Goal: Transaction & Acquisition: Purchase product/service

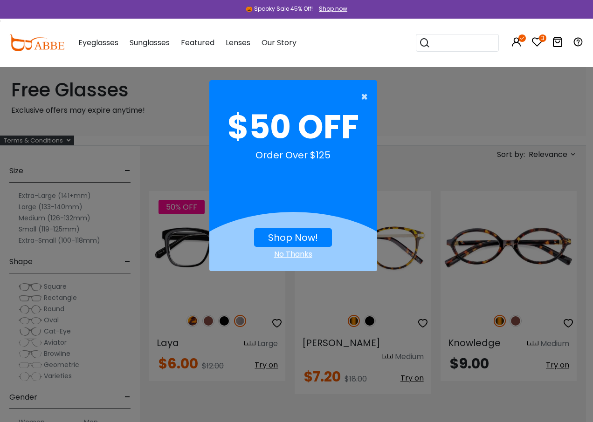
click at [363, 98] on span "×" at bounding box center [367, 97] width 12 height 19
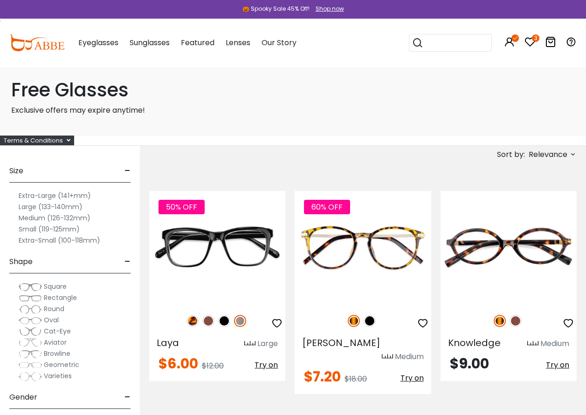
click at [530, 40] on icon at bounding box center [529, 41] width 11 height 11
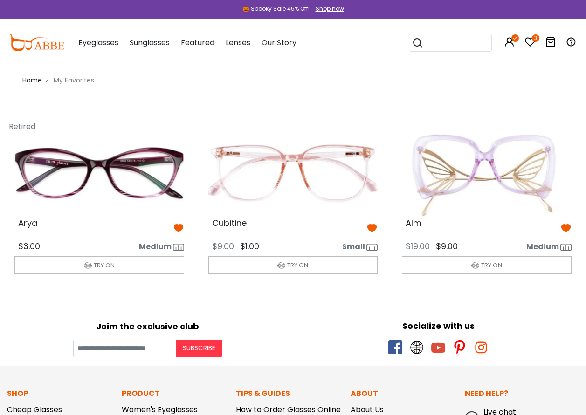
click at [553, 41] on icon at bounding box center [550, 41] width 11 height 11
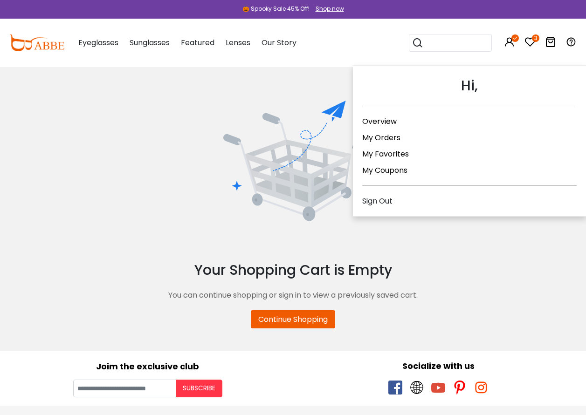
click at [384, 137] on link "My Orders" at bounding box center [381, 137] width 38 height 11
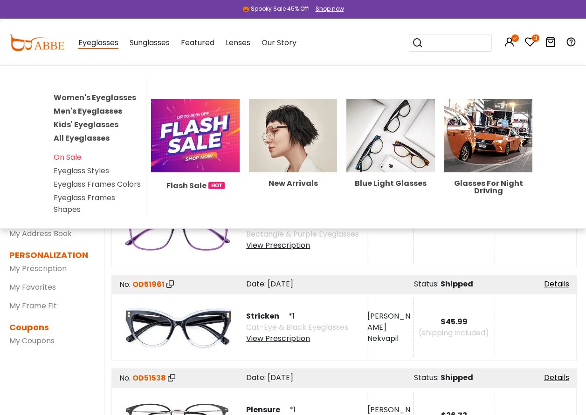
click at [96, 98] on link "Women's Eyeglasses" at bounding box center [95, 97] width 82 height 11
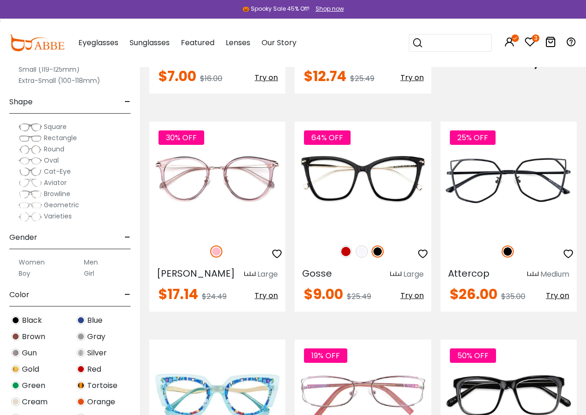
scroll to position [1165, 0]
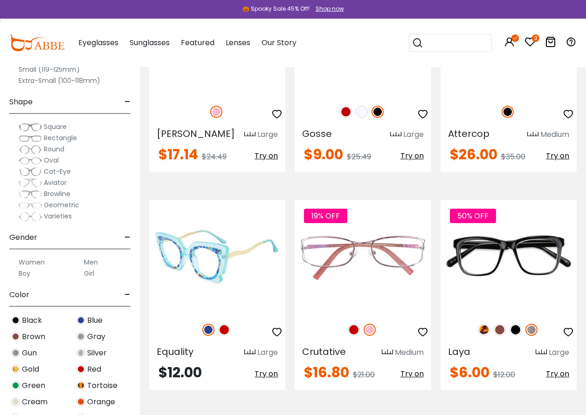
click at [269, 372] on span "Try on" at bounding box center [265, 374] width 23 height 11
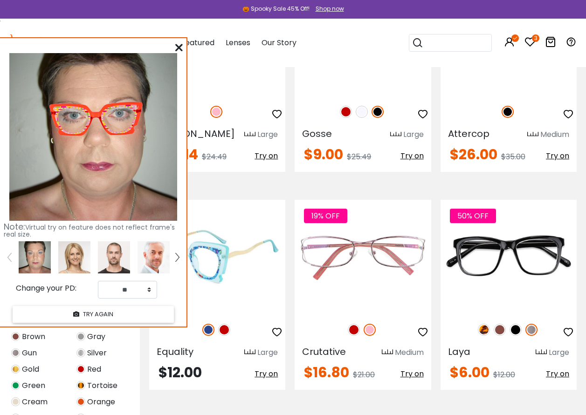
click at [204, 332] on img at bounding box center [208, 330] width 12 height 12
click at [222, 329] on img at bounding box center [224, 330] width 12 height 12
click at [208, 329] on img at bounding box center [208, 330] width 12 height 12
click at [224, 258] on img at bounding box center [217, 257] width 136 height 114
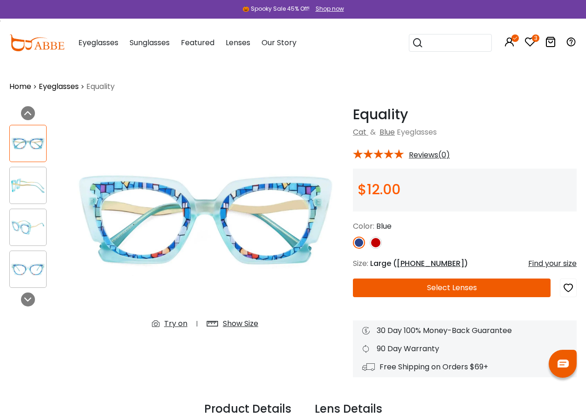
click at [454, 290] on button "Select Lenses" at bounding box center [452, 288] width 198 height 19
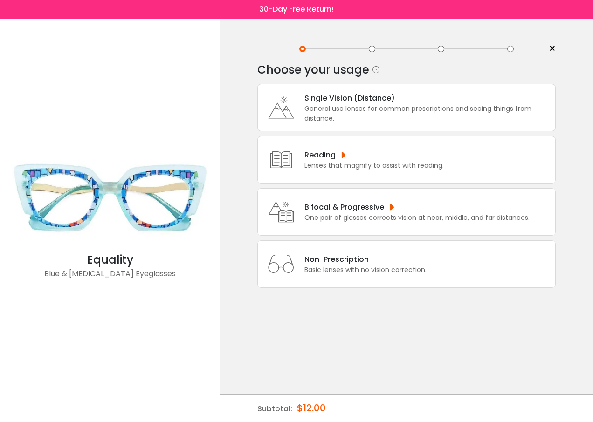
click at [346, 106] on div "General use lenses for common prescriptions and seeing things from distance." at bounding box center [427, 114] width 246 height 20
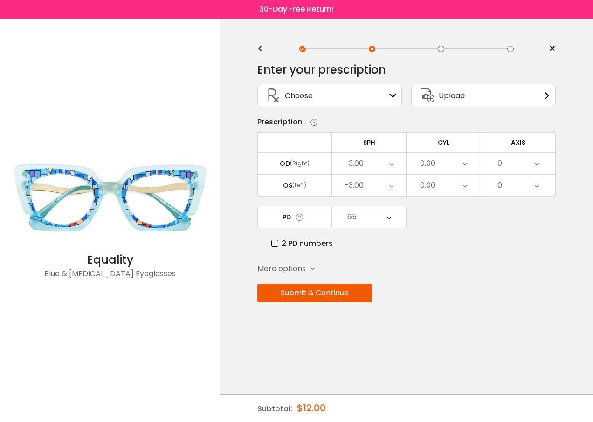
click at [281, 269] on span "More options" at bounding box center [281, 268] width 48 height 11
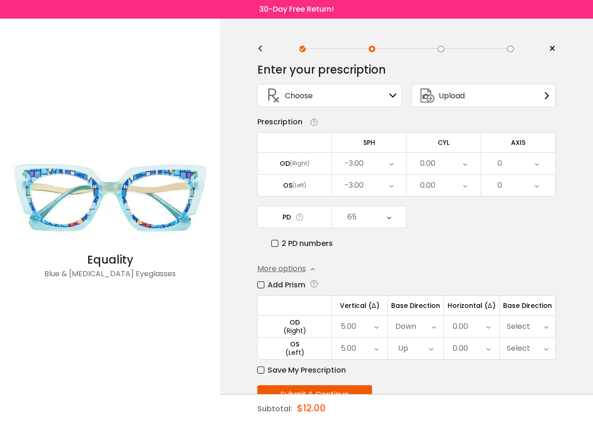
click at [263, 285] on label "Add Prism" at bounding box center [281, 285] width 48 height 12
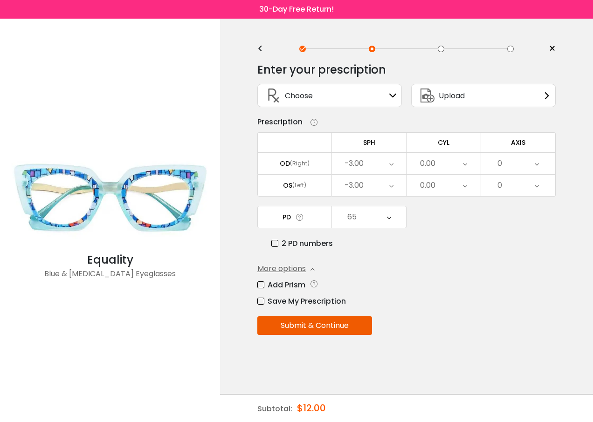
click at [393, 165] on icon at bounding box center [391, 163] width 4 height 21
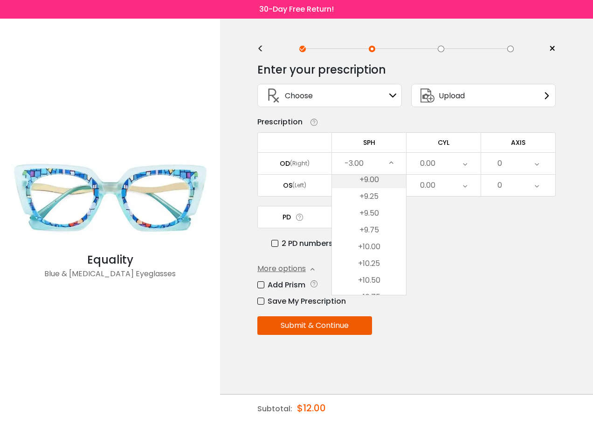
scroll to position [1945, 0]
click at [373, 234] on li "+9.50" at bounding box center [369, 234] width 74 height 17
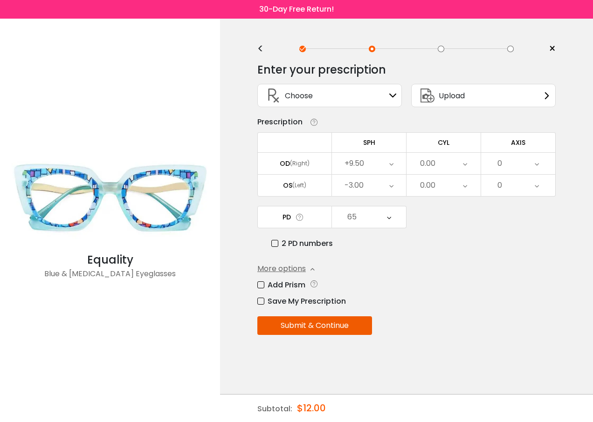
click at [394, 190] on div "-3.00" at bounding box center [369, 185] width 74 height 21
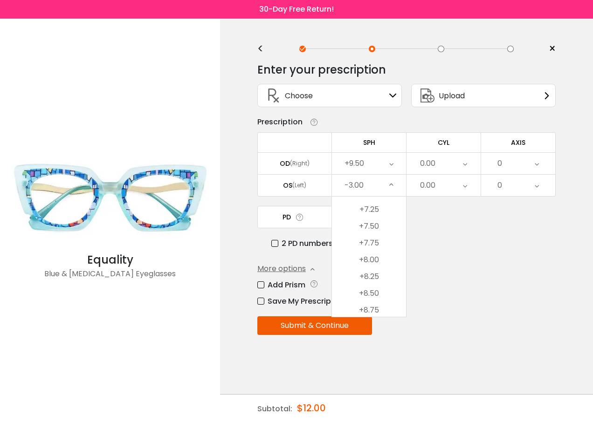
scroll to position [1966, 0]
click at [371, 232] on li "+9.50" at bounding box center [369, 235] width 74 height 17
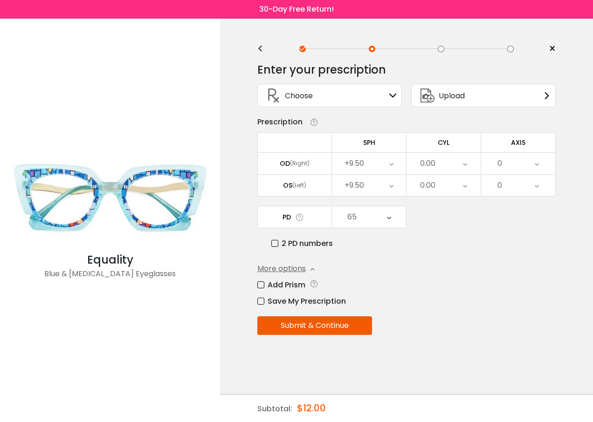
click at [392, 219] on div "65" at bounding box center [369, 216] width 74 height 21
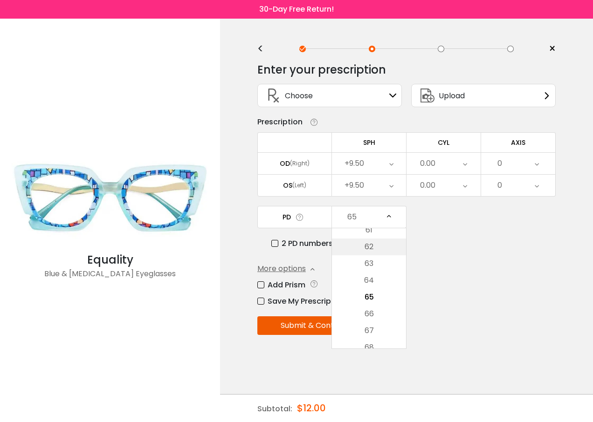
click at [377, 250] on li "62" at bounding box center [369, 247] width 74 height 17
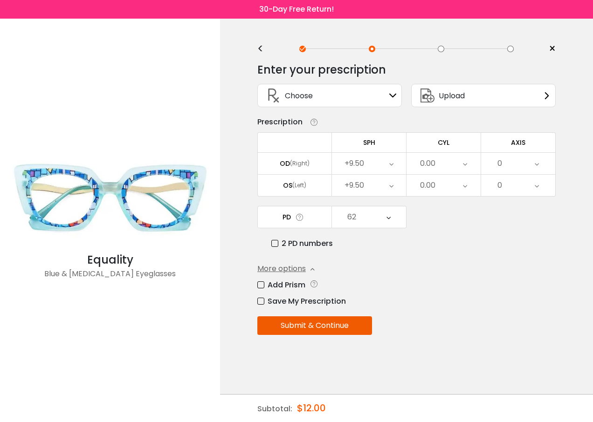
click at [321, 329] on button "Submit & Continue" at bounding box center [314, 325] width 115 height 19
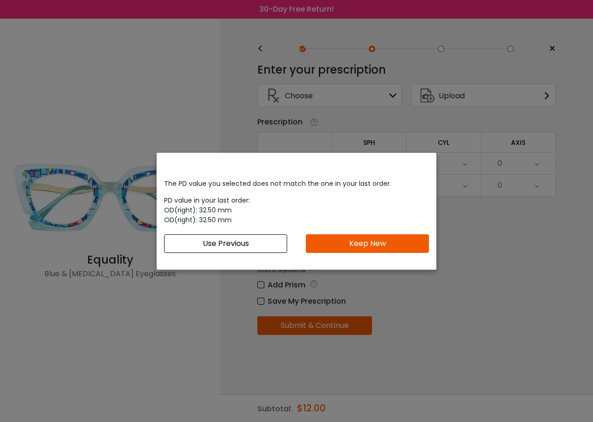
click at [362, 238] on button "Keep New" at bounding box center [367, 243] width 123 height 19
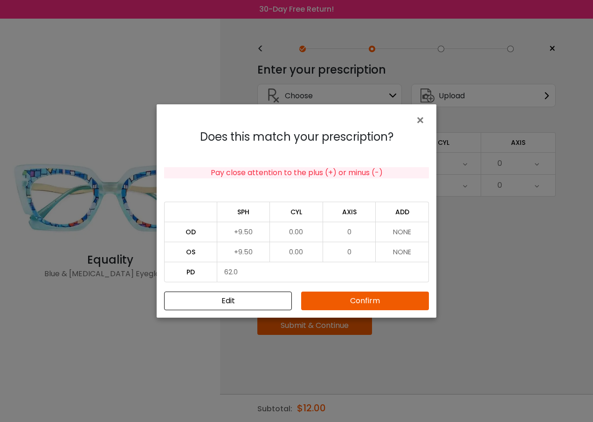
click at [362, 297] on button "Confirm" at bounding box center [365, 301] width 128 height 19
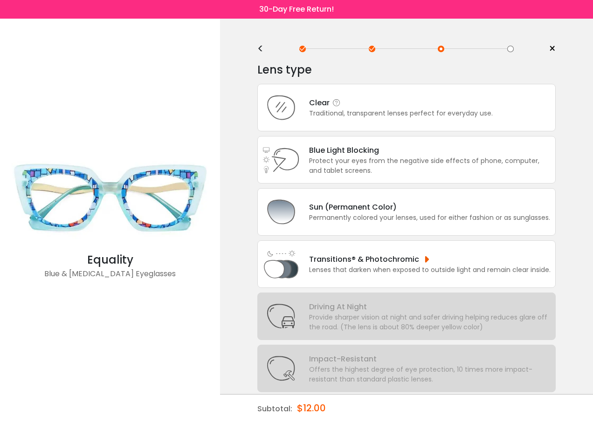
click at [320, 104] on div "Clear" at bounding box center [401, 103] width 184 height 12
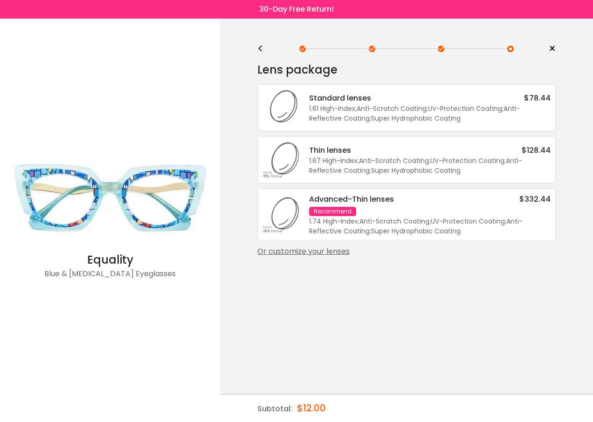
click at [313, 251] on div "Or customize your lenses" at bounding box center [406, 251] width 298 height 11
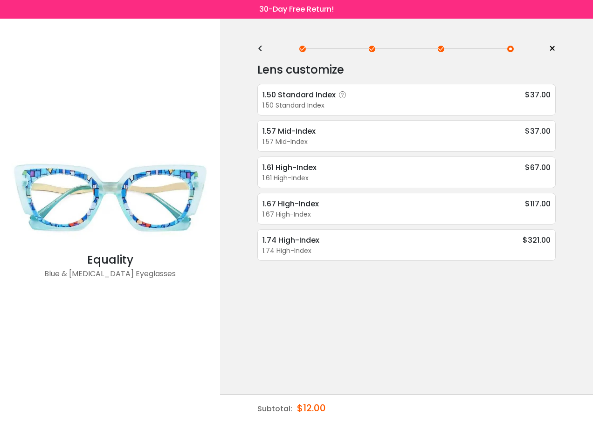
click at [301, 98] on div "1.50 Standard Index" at bounding box center [305, 95] width 87 height 12
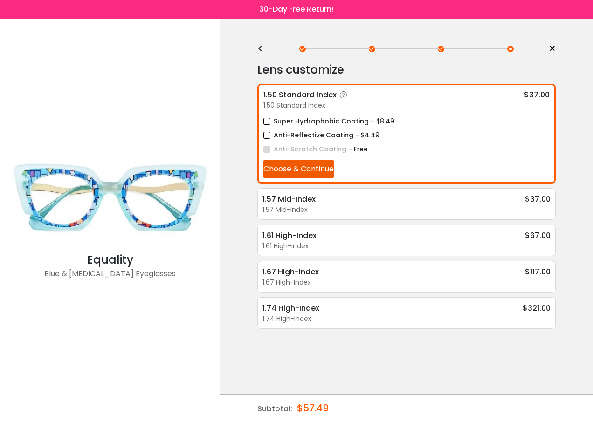
click at [314, 171] on button "Choose & Continue" at bounding box center [298, 169] width 70 height 19
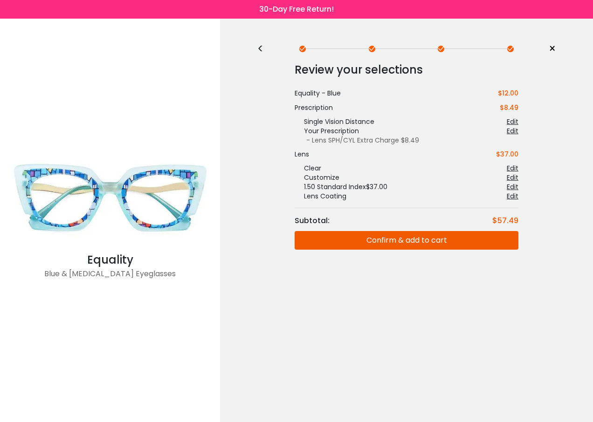
click at [413, 238] on button "Confirm & add to cart" at bounding box center [407, 240] width 224 height 19
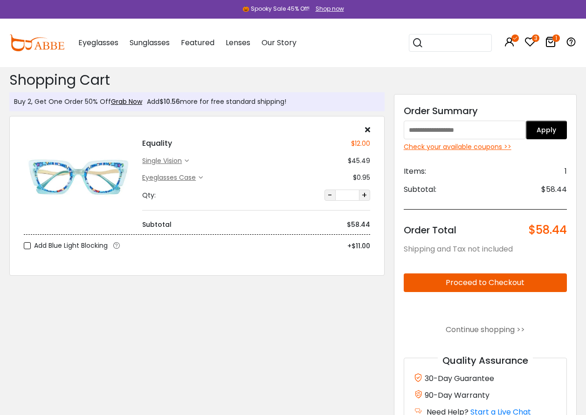
click at [493, 283] on button "Proceed to Checkout" at bounding box center [485, 283] width 163 height 19
click at [440, 130] on input "text" at bounding box center [465, 130] width 123 height 19
click at [535, 131] on button "Apply" at bounding box center [546, 130] width 41 height 19
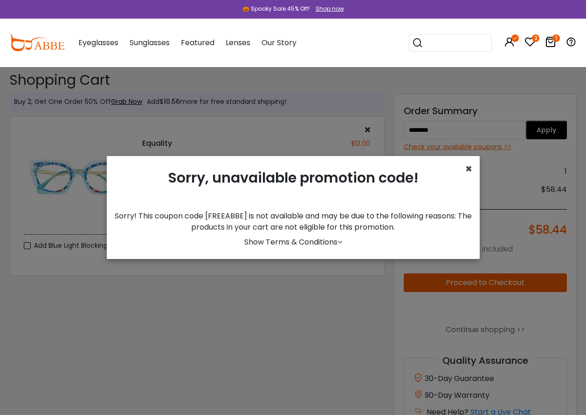
click at [465, 172] on span "×" at bounding box center [468, 168] width 7 height 15
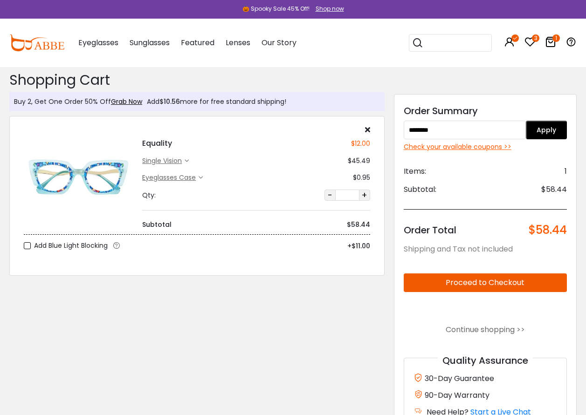
drag, startPoint x: 447, startPoint y: 127, endPoint x: 322, endPoint y: 139, distance: 125.0
click at [322, 139] on div "Buy 2, Get One Order 50% Off Grab Now Add $10.56 more for free standard shippin…" at bounding box center [293, 259] width 577 height 385
type input "*******"
click at [551, 134] on button "Apply" at bounding box center [546, 130] width 41 height 19
